Goal: Task Accomplishment & Management: Manage account settings

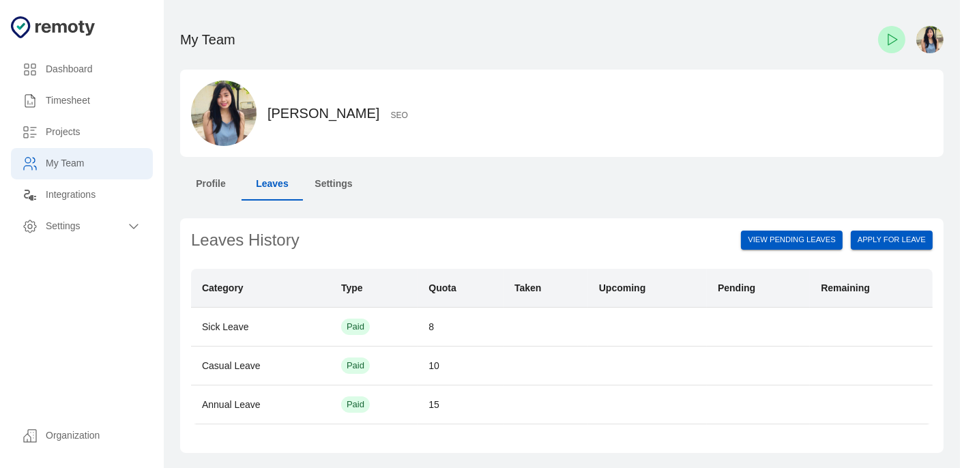
click at [110, 100] on h6 "Timesheet" at bounding box center [94, 101] width 96 height 15
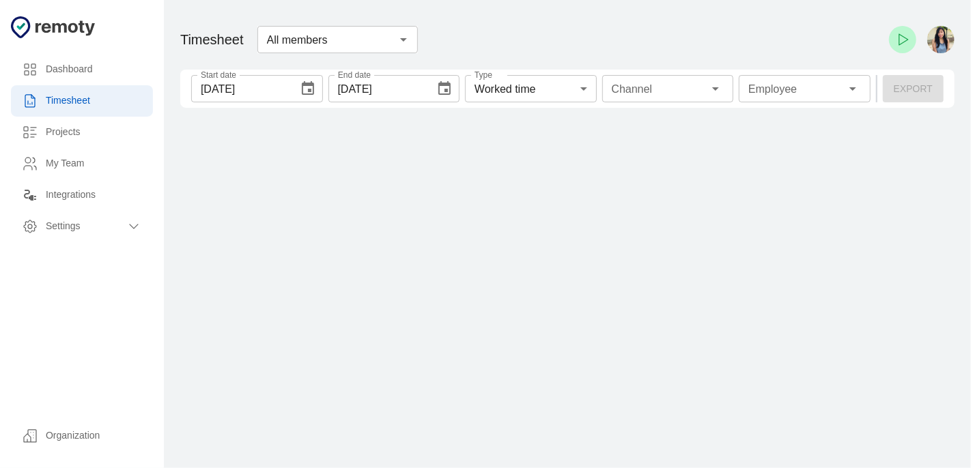
type input "1 Employee"
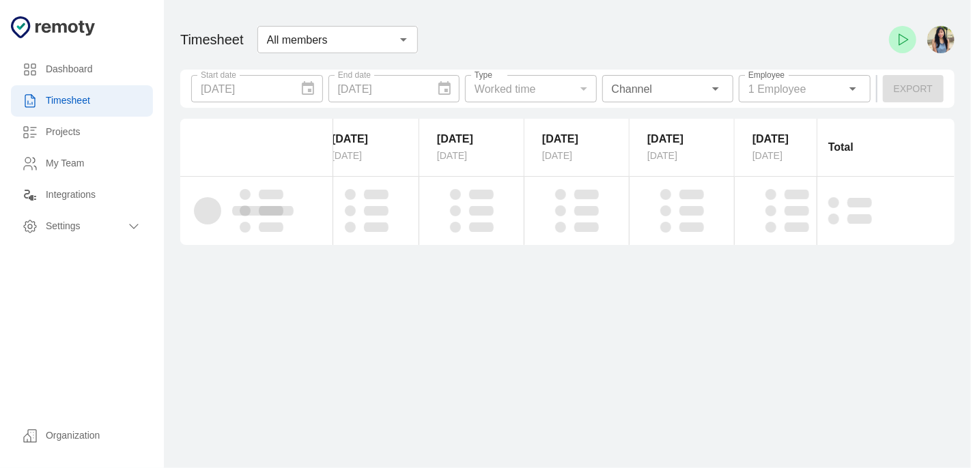
scroll to position [0, 167]
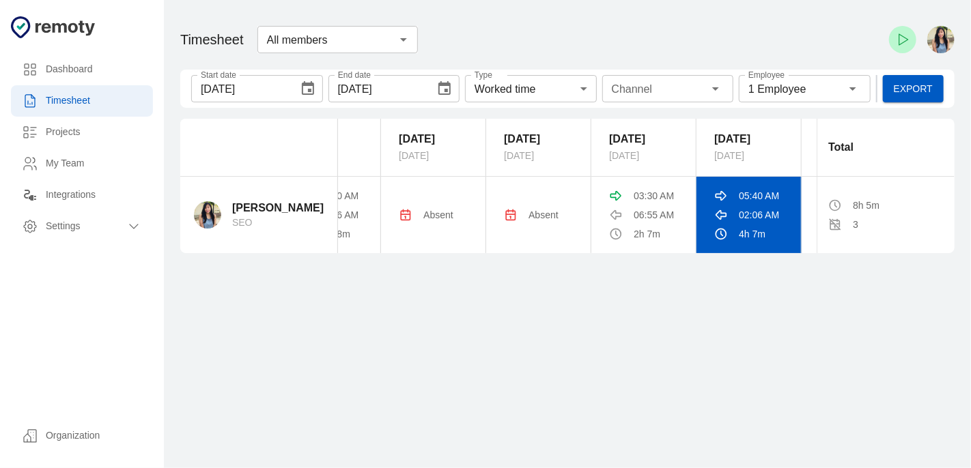
click at [732, 210] on div "02:06 AM" at bounding box center [748, 215] width 69 height 14
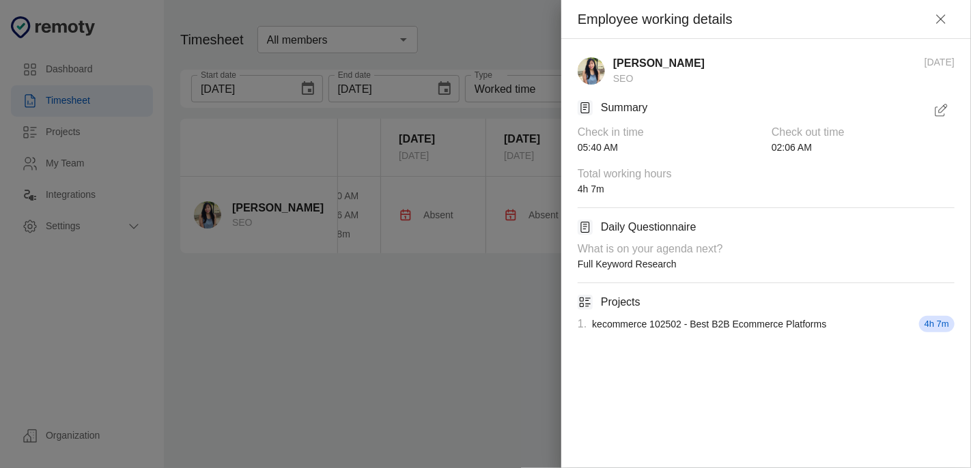
click at [939, 106] on icon "button" at bounding box center [940, 110] width 16 height 16
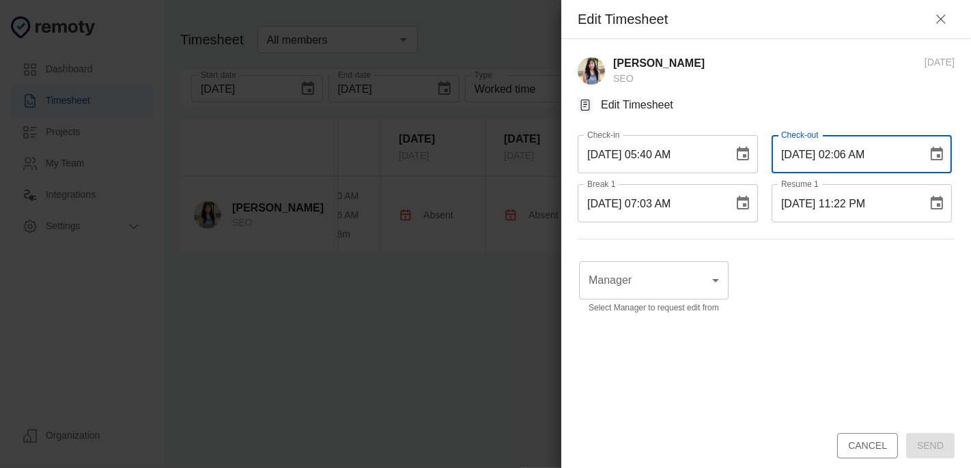
click at [844, 155] on input "[DATE] 02:06 AM" at bounding box center [844, 154] width 146 height 38
click at [841, 156] on input "[DATE] 02:06 AM" at bounding box center [844, 154] width 146 height 38
drag, startPoint x: 859, startPoint y: 154, endPoint x: 851, endPoint y: 152, distance: 8.3
click at [851, 152] on input "10/09/2025 01:06 AM" at bounding box center [844, 154] width 146 height 38
click at [855, 159] on input "10/09/2025 01:06 AM" at bounding box center [844, 154] width 146 height 38
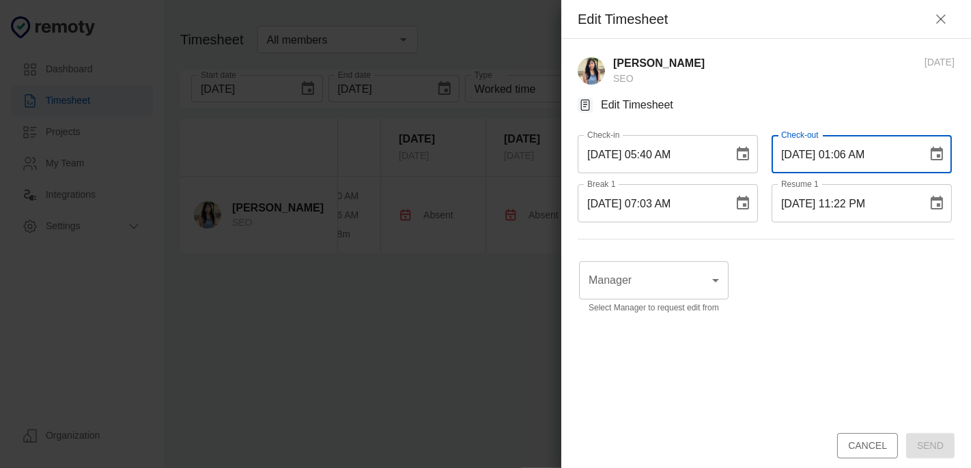
click at [861, 156] on input "10/09/2025 01:06 AM" at bounding box center [844, 154] width 146 height 38
click at [841, 154] on input "10/09/2025 01:44 AM" at bounding box center [844, 154] width 146 height 38
click at [856, 154] on input "10/09/2025 12:14 4M" at bounding box center [844, 154] width 146 height 38
click at [872, 154] on input "10/09/2025 12:44 4M" at bounding box center [844, 154] width 146 height 38
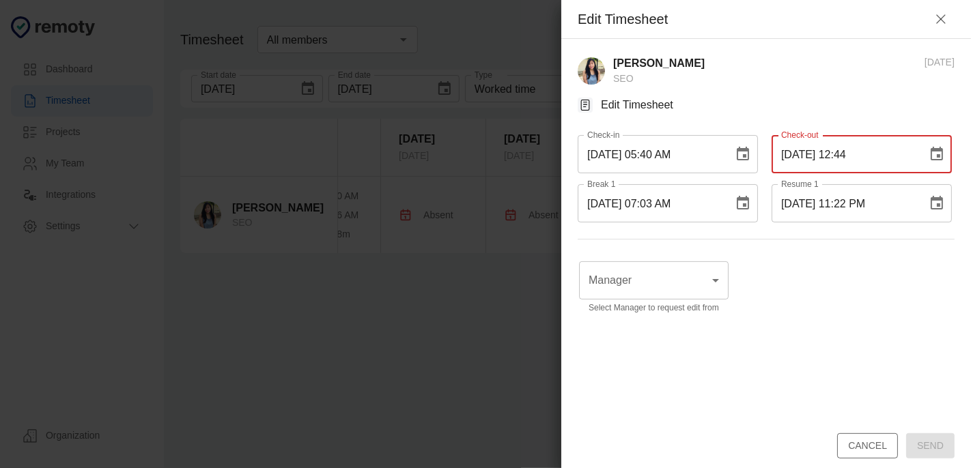
type input "10/09/2025 12:44"
click at [853, 443] on button "Cancel" at bounding box center [867, 445] width 61 height 25
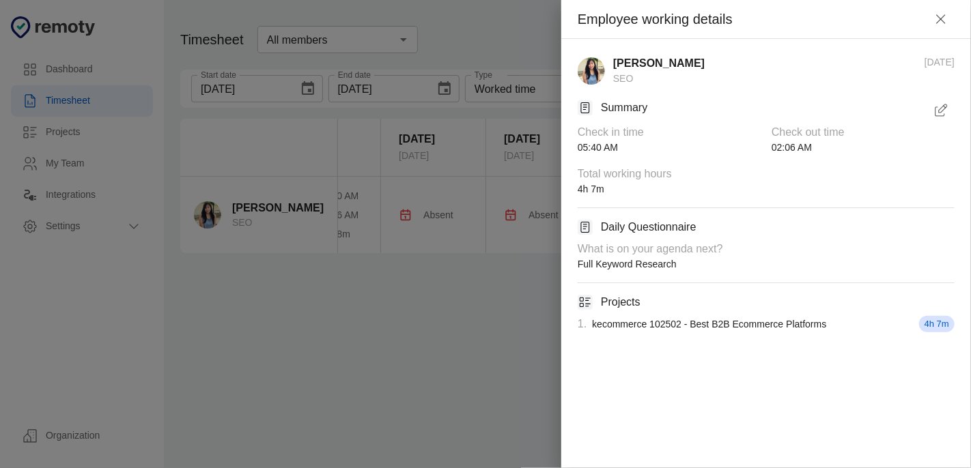
click at [939, 108] on icon "button" at bounding box center [940, 110] width 16 height 16
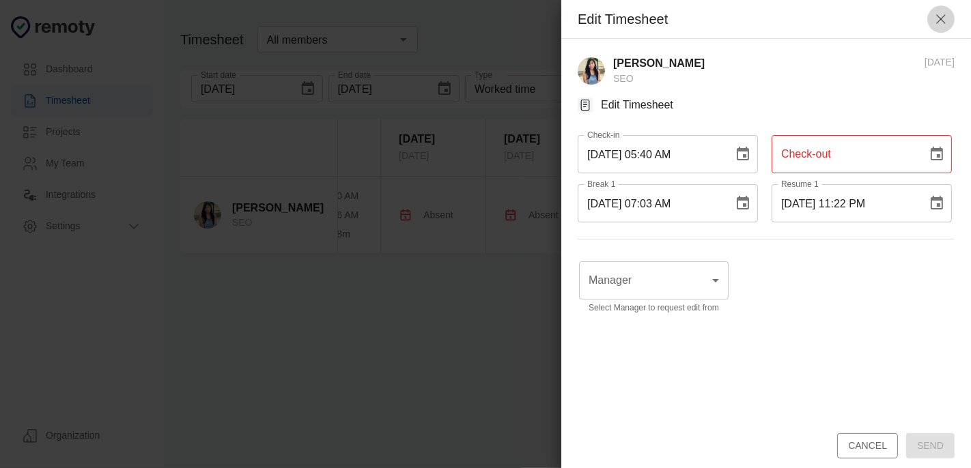
drag, startPoint x: 935, startPoint y: 20, endPoint x: 722, endPoint y: 8, distance: 212.7
click at [934, 20] on icon "button" at bounding box center [940, 19] width 16 height 16
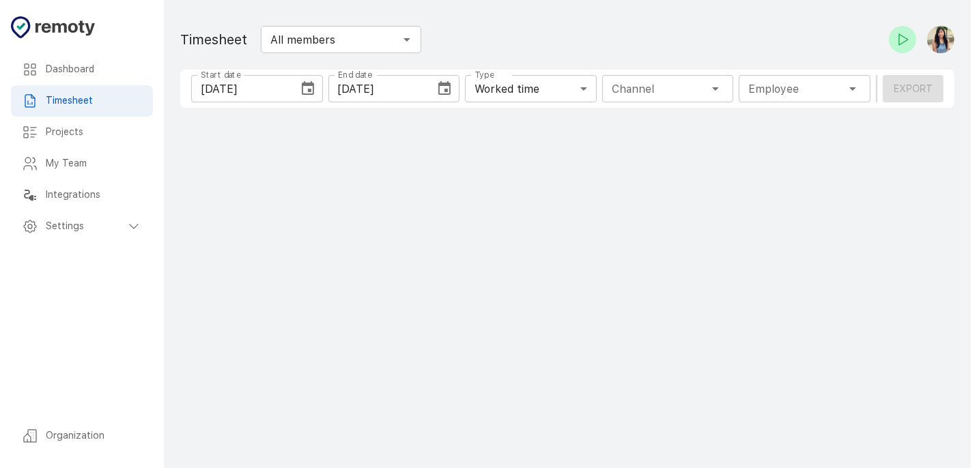
type input "1 Employee"
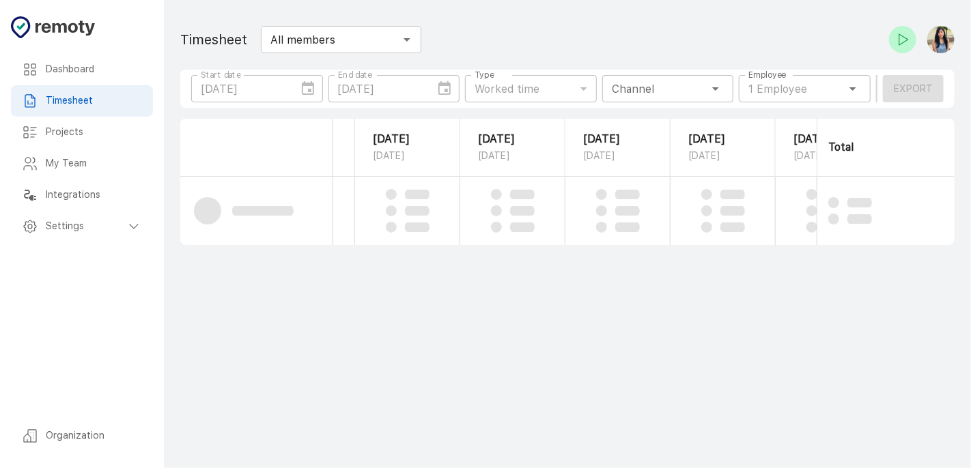
scroll to position [0, 218]
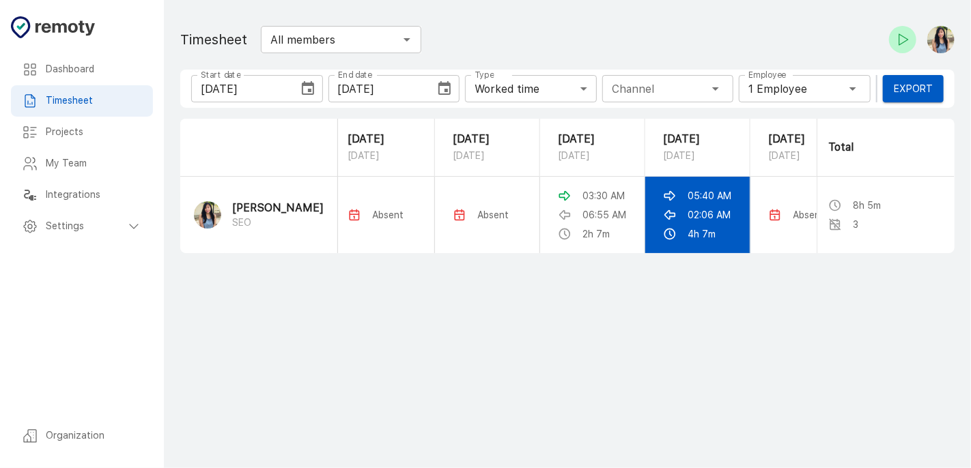
click at [690, 214] on p "02:06 AM" at bounding box center [708, 215] width 43 height 14
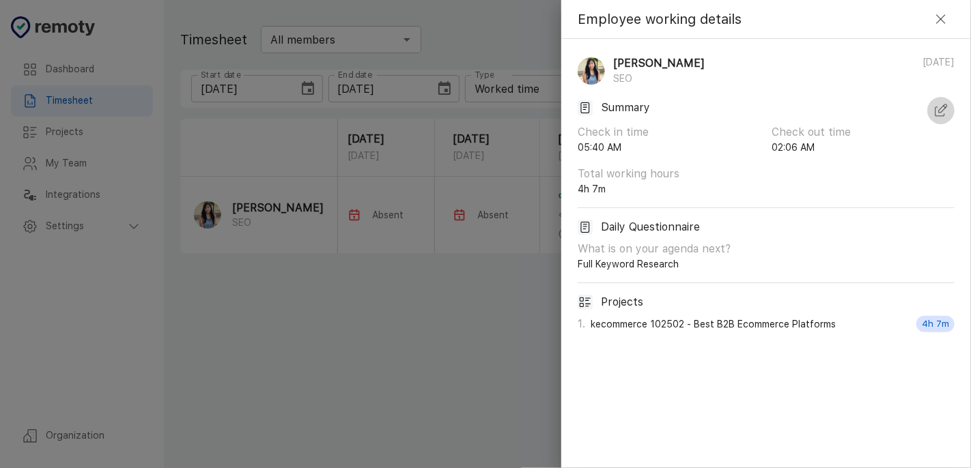
click at [939, 104] on icon "button" at bounding box center [940, 110] width 16 height 16
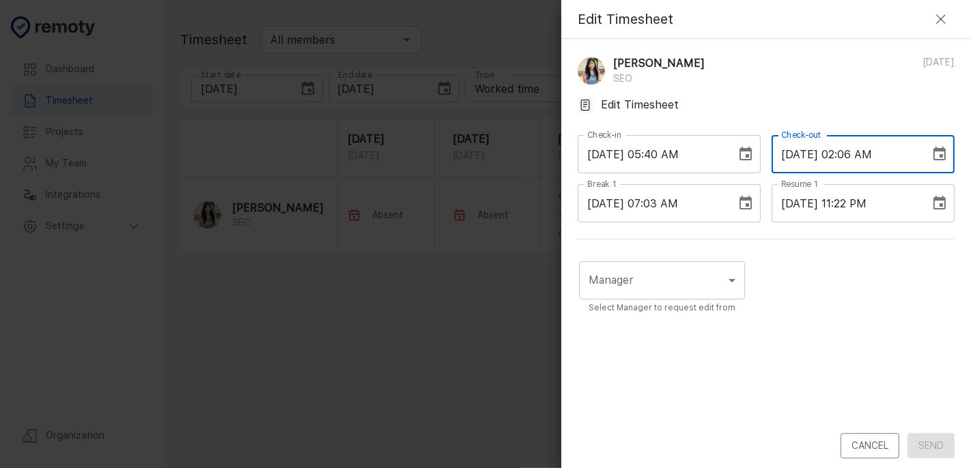
click at [851, 149] on input "[DATE] 02:06 AM" at bounding box center [845, 154] width 149 height 38
type input "[DATE] 12:44 AM"
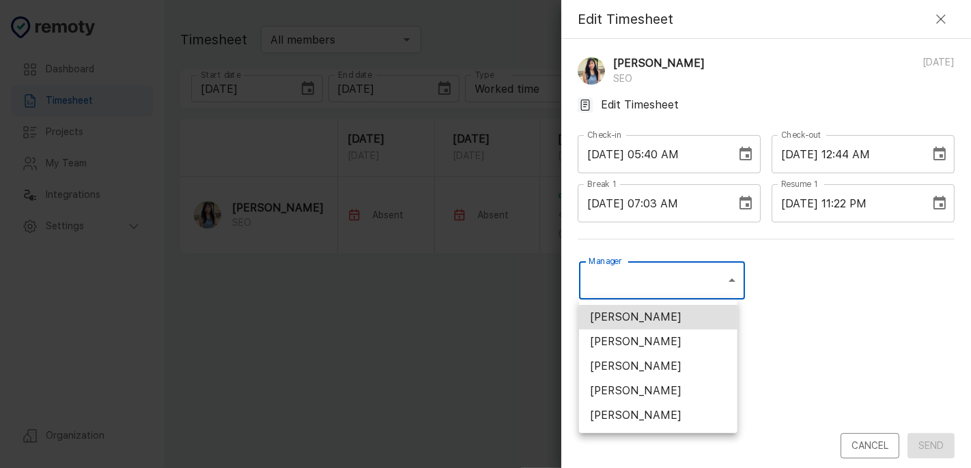
click at [636, 272] on body "Dashboard Timesheet Projects My Team Integrations Settings Organization Dashboa…" at bounding box center [485, 234] width 971 height 468
click at [647, 388] on li "[PERSON_NAME]" at bounding box center [658, 391] width 158 height 25
type input "U01ARS6U3DX"
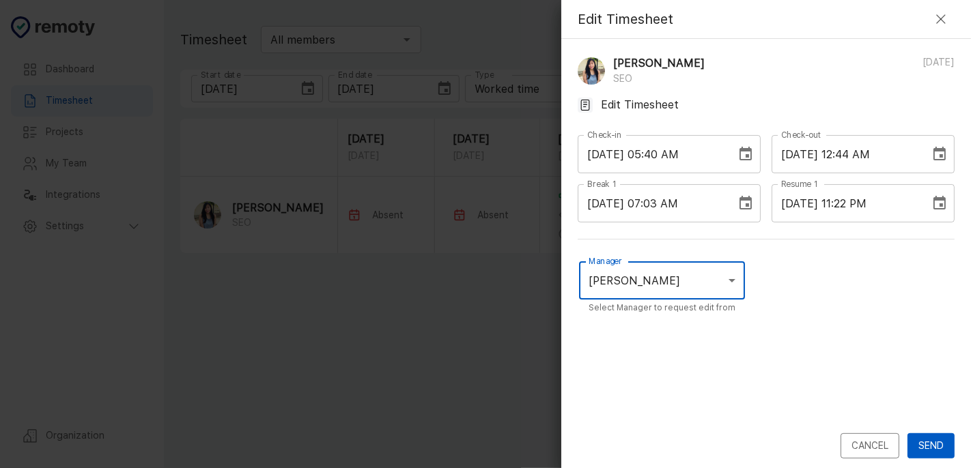
click at [924, 453] on button "Send" at bounding box center [930, 445] width 47 height 25
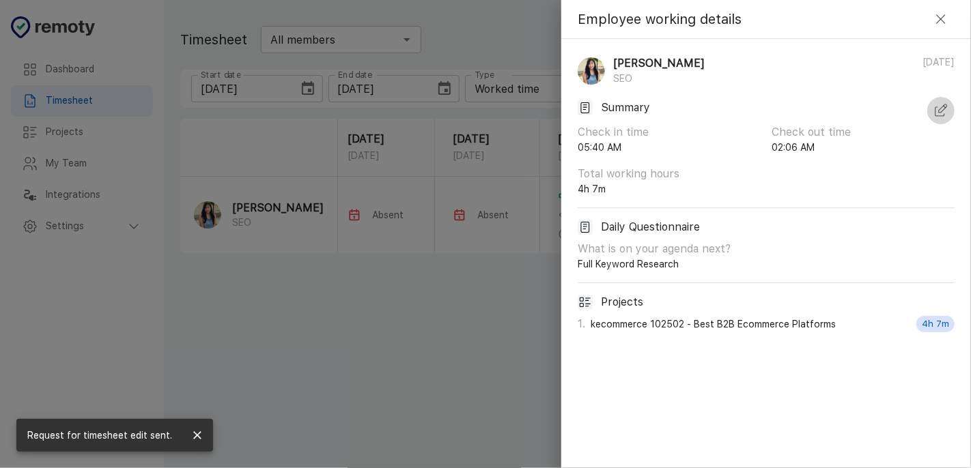
click at [932, 112] on icon "button" at bounding box center [940, 110] width 16 height 16
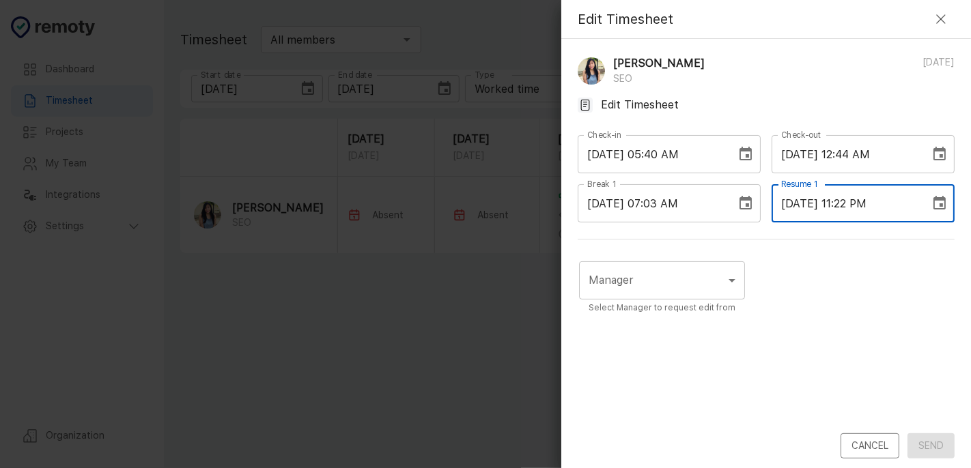
click at [865, 203] on input "[DATE] 11:22 PM" at bounding box center [845, 203] width 149 height 38
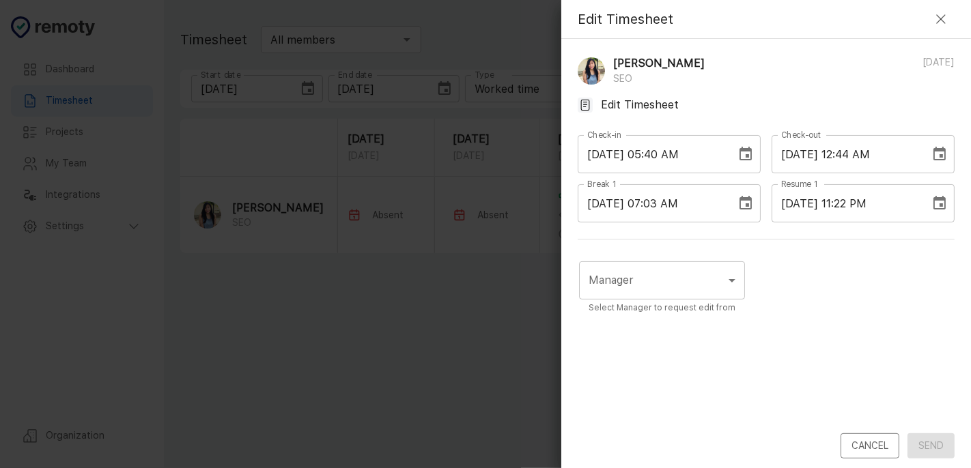
drag, startPoint x: 762, startPoint y: 377, endPoint x: 787, endPoint y: 358, distance: 31.1
click at [762, 377] on div "Manager ​ Manager Select Manager to request edit from" at bounding box center [766, 344] width 377 height 177
click at [866, 152] on input "[DATE] 12:44 AM" at bounding box center [845, 154] width 149 height 38
type input "[DATE] 12:16 AM"
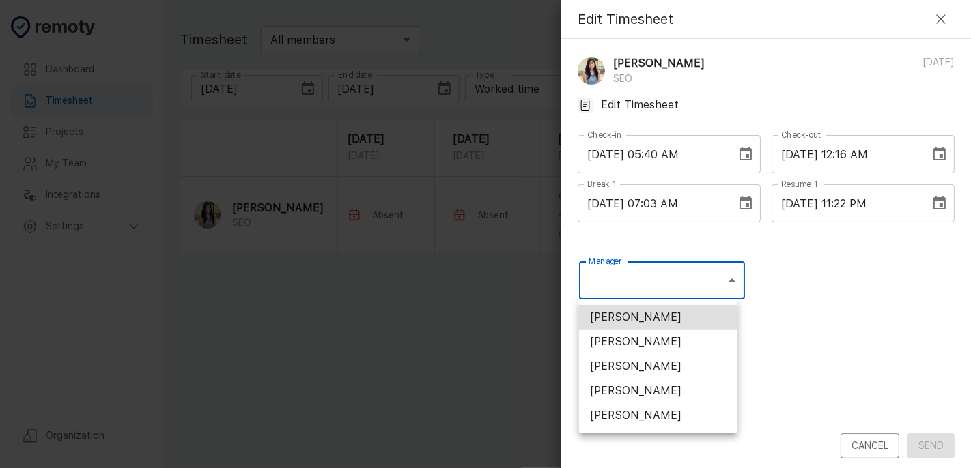
click at [644, 285] on body "Dashboard Timesheet Projects My Team Integrations Settings Organization Dashboa…" at bounding box center [485, 234] width 971 height 468
click at [658, 397] on li "[PERSON_NAME]" at bounding box center [658, 391] width 158 height 25
type input "U01ARS6U3DX"
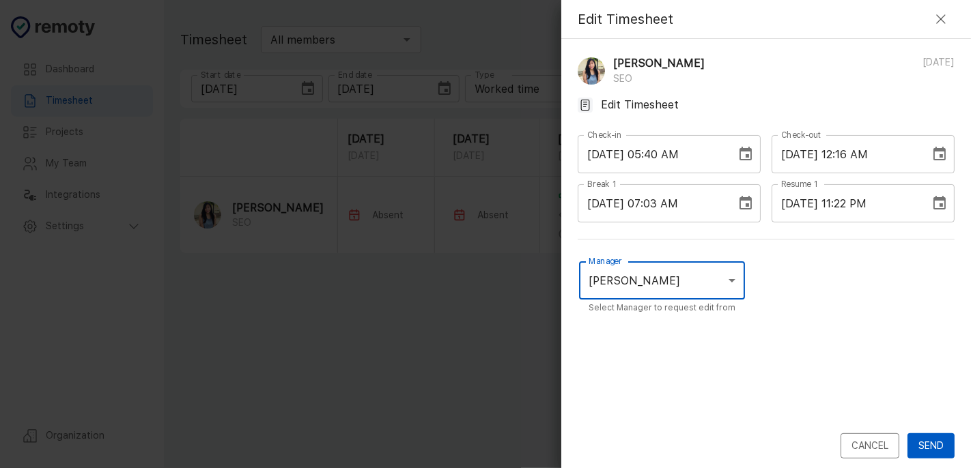
click at [924, 448] on button "Send" at bounding box center [930, 445] width 47 height 25
click at [919, 440] on button "Send" at bounding box center [930, 445] width 47 height 25
